Goal: Information Seeking & Learning: Learn about a topic

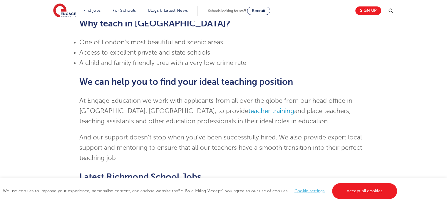
scroll to position [478, 0]
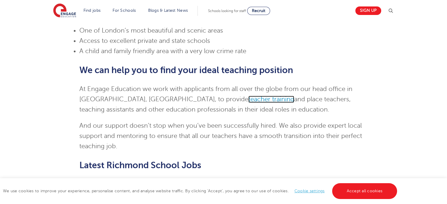
click at [249, 96] on link "teacher training" at bounding box center [272, 99] width 46 height 7
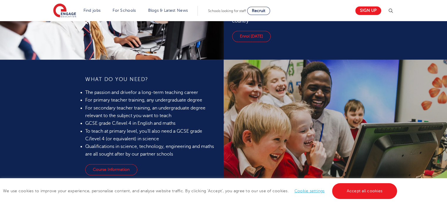
scroll to position [494, 0]
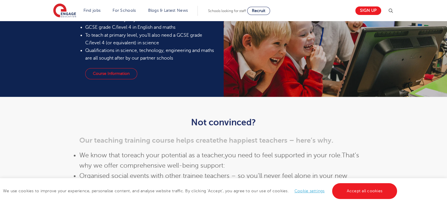
click at [143, 158] on span "reach your potential as a teacher," at bounding box center [176, 155] width 97 height 7
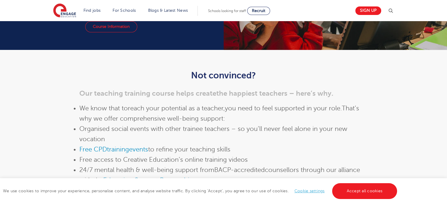
click at [143, 158] on span "Free access to Creative Education’s online training videos" at bounding box center [163, 160] width 169 height 7
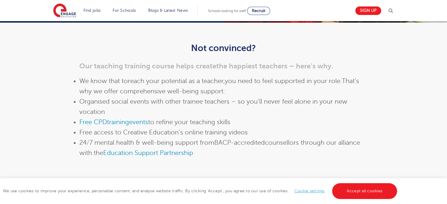
click at [143, 158] on div "Not convinced? Our teaching training course helps create the happiest teachers …" at bounding box center [223, 109] width 289 height 132
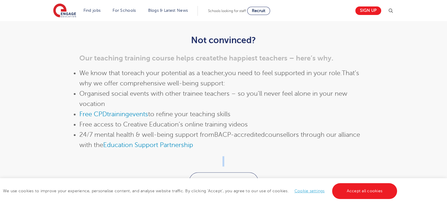
click at [143, 158] on p at bounding box center [223, 162] width 289 height 10
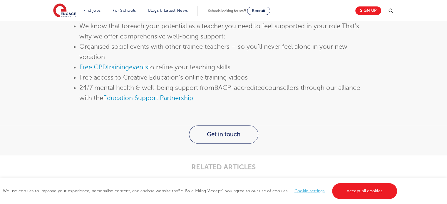
click at [144, 158] on div "RELATED ARTICLES" at bounding box center [223, 166] width 297 height 20
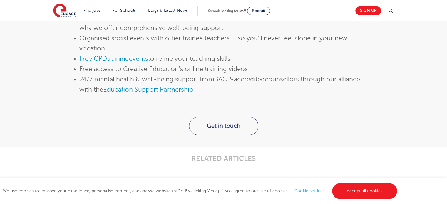
click at [144, 158] on div "RELATED ARTICLES" at bounding box center [223, 157] width 297 height 20
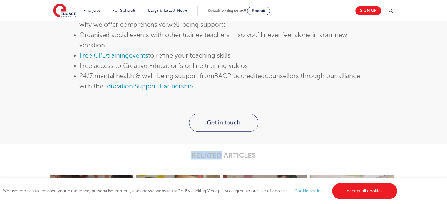
click at [144, 158] on p "RELATED ARTICLES" at bounding box center [223, 156] width 289 height 8
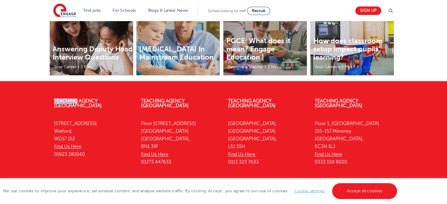
scroll to position [892, 0]
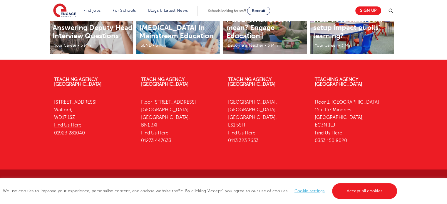
click at [155, 155] on div "Teaching Agency Watford 4th Floor, 45 Clarendon Road Watford, WD17 1SZ Find Us …" at bounding box center [223, 115] width 357 height 93
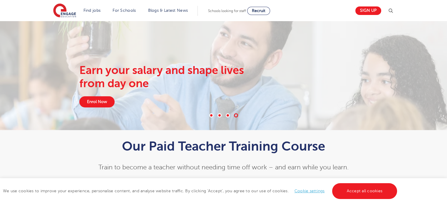
scroll to position [0, 0]
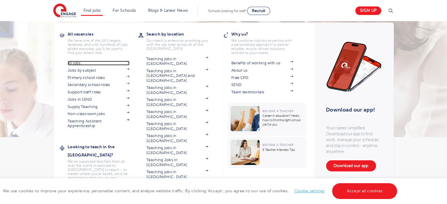
click at [80, 62] on link "All jobs" at bounding box center [99, 63] width 62 height 5
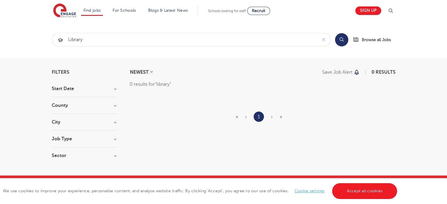
click button "Submit" at bounding box center [0, 0] width 0 height 0
click at [129, 37] on input "library" at bounding box center [184, 39] width 265 height 13
type input "librarian"
click button "Submit" at bounding box center [0, 0] width 0 height 0
click at [129, 37] on input "librarian" at bounding box center [184, 39] width 265 height 13
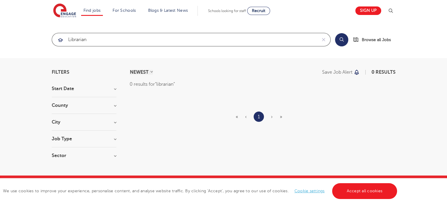
drag, startPoint x: 0, startPoint y: 0, endPoint x: 129, endPoint y: 37, distance: 134.0
click at [129, 37] on input "librarian" at bounding box center [184, 39] width 265 height 13
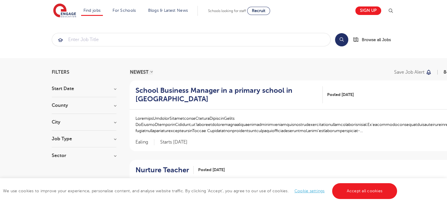
click at [94, 118] on section "Start Date September 88 November 20 October 20 January 2 Show more County Londo…" at bounding box center [84, 125] width 65 height 78
click at [114, 122] on h3 "City" at bounding box center [84, 122] width 65 height 5
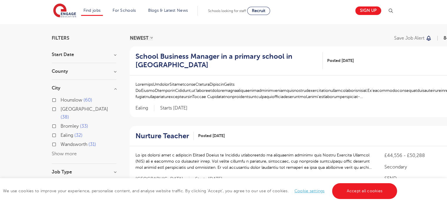
scroll to position [35, 0]
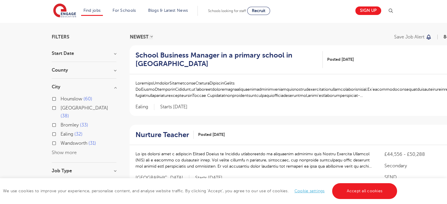
click at [60, 150] on button "Show more" at bounding box center [64, 152] width 25 height 5
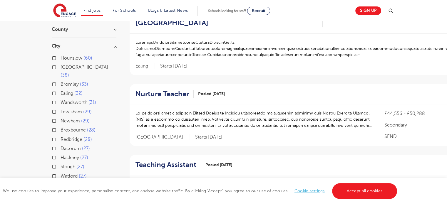
scroll to position [59, 0]
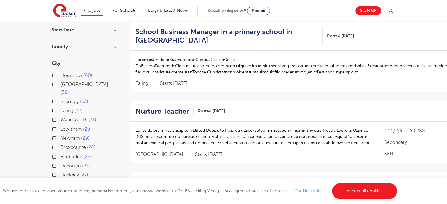
click at [61, 76] on label "Hounslow 60" at bounding box center [77, 76] width 32 height 8
click at [61, 76] on input "Hounslow 60" at bounding box center [63, 75] width 4 height 4
checkbox input "true"
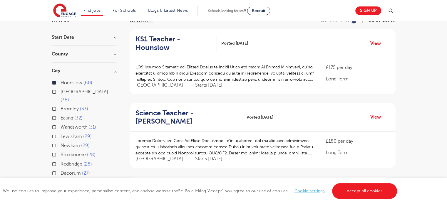
scroll to position [35, 0]
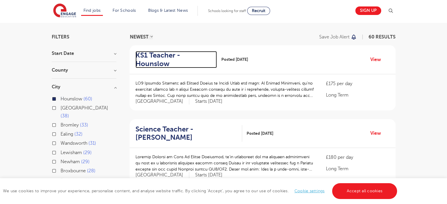
click at [177, 53] on h2 "KS1 Teacher - Hounslow" at bounding box center [174, 59] width 77 height 17
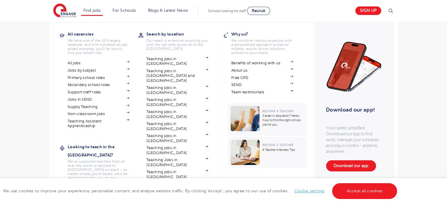
scroll to position [282, 0]
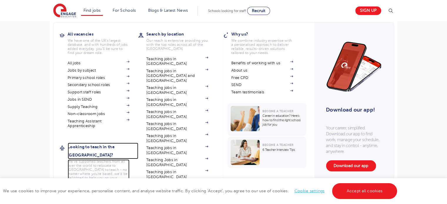
click at [82, 160] on p "We've supported teachers from all over the world to relocate to [GEOGRAPHIC_DAT…" at bounding box center [99, 172] width 62 height 25
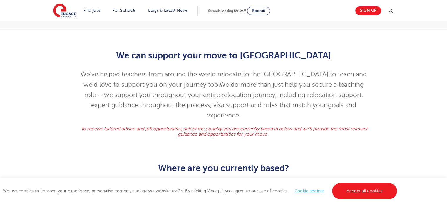
scroll to position [177, 0]
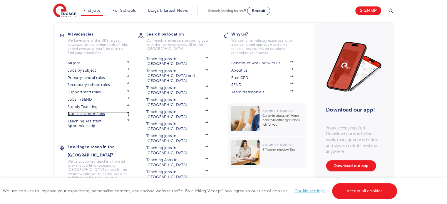
click at [115, 114] on link "Non-classroom jobs" at bounding box center [99, 114] width 62 height 5
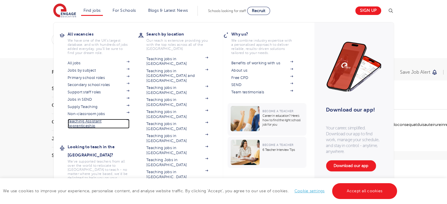
click at [84, 126] on link "Teaching Assistant Apprenticeship" at bounding box center [99, 124] width 62 height 10
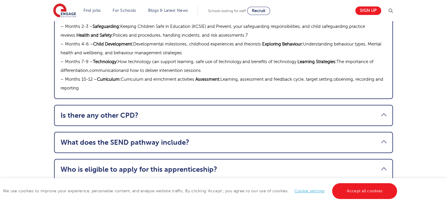
scroll to position [718, 0]
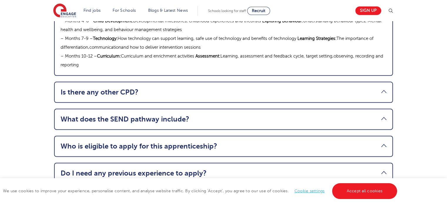
click at [118, 82] on li "Is there any other CPD? Topics include: Understanding Autism Supporting EAL Lea…" at bounding box center [223, 92] width 339 height 21
click at [123, 88] on link "Is there any other CPD?" at bounding box center [224, 92] width 326 height 8
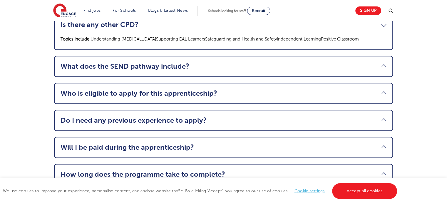
scroll to position [701, 0]
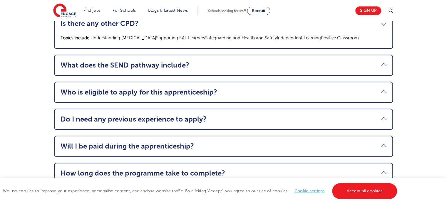
click at [378, 109] on li "Do I need any previous experience to apply? While experience in schools isn’t r…" at bounding box center [223, 119] width 339 height 21
click at [375, 115] on link "Do I need any previous experience to apply?" at bounding box center [224, 119] width 326 height 8
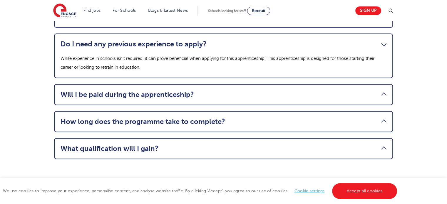
scroll to position [763, 0]
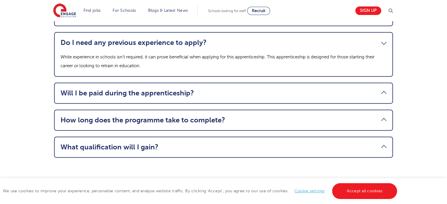
click at [375, 89] on link "Will I be paid during the apprenticeship?" at bounding box center [224, 93] width 326 height 8
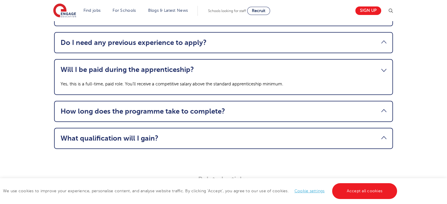
click at [371, 101] on li "How long does the programme take to complete? The apprenticeship runs for 12 mo…" at bounding box center [223, 111] width 339 height 21
click at [370, 107] on link "How long does the programme take to complete?" at bounding box center [224, 111] width 326 height 8
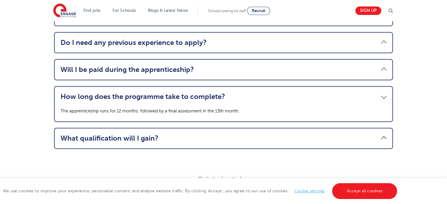
scroll to position [810, 0]
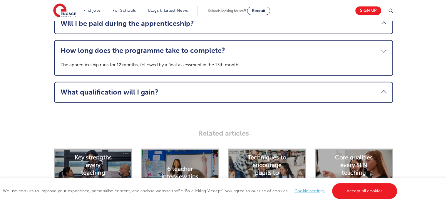
click at [378, 88] on link "What qualification will I gain?" at bounding box center [224, 92] width 326 height 8
